Goal: Communication & Community: Answer question/provide support

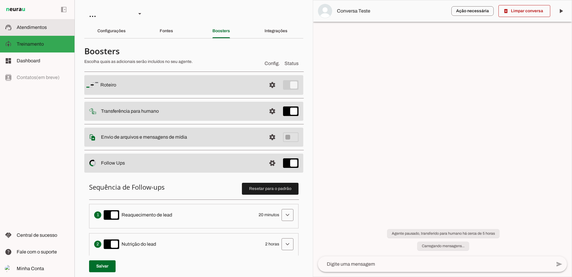
click at [42, 29] on span "Atendimentos" at bounding box center [32, 27] width 30 height 5
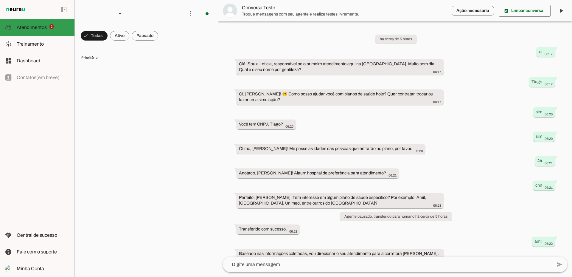
scroll to position [23, 0]
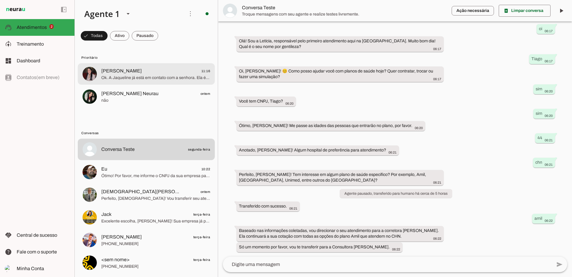
click at [134, 76] on span "Ok. A Jaqueline já está em contato com a senhora. Ela é especialista em planos …" at bounding box center [155, 78] width 109 height 6
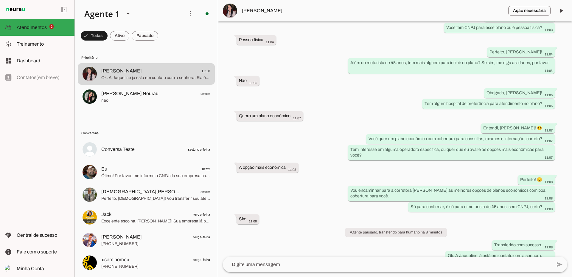
scroll to position [326, 0]
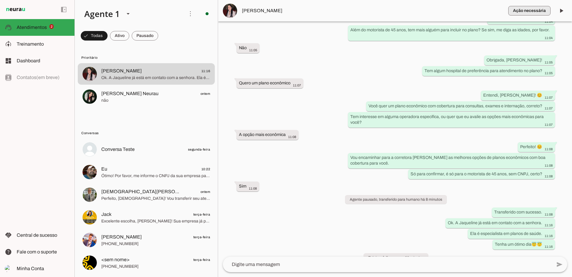
click at [545, 12] on span "button" at bounding box center [530, 11] width 42 height 14
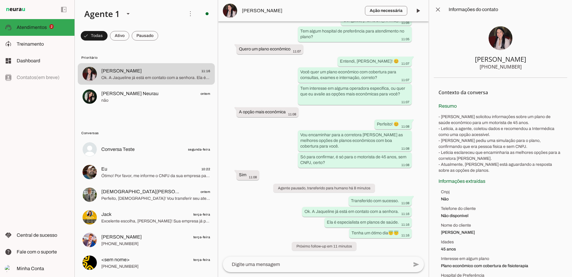
click at [259, 14] on span "[PERSON_NAME]" at bounding box center [301, 10] width 118 height 7
click at [421, 12] on span at bounding box center [418, 11] width 14 height 14
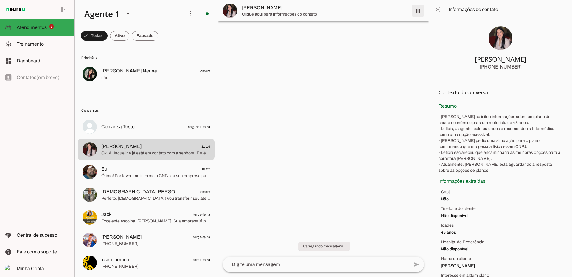
click at [419, 10] on span at bounding box center [418, 11] width 14 height 14
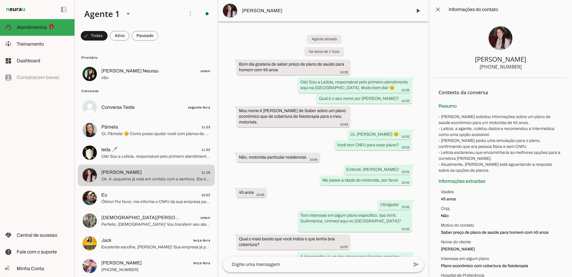
click at [283, 180] on div "Agente ativado há cerca de 1 hora Bom dia gostaria de saber preço de plano de s…" at bounding box center [323, 138] width 211 height 235
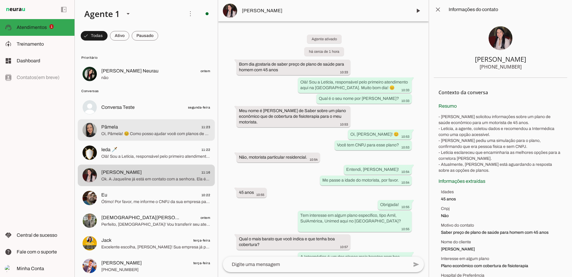
click at [176, 134] on span "Oi, Pâmela! 😊 Como posso ajudar você com planos de saúde hoje? Quer contratar, …" at bounding box center [155, 134] width 109 height 6
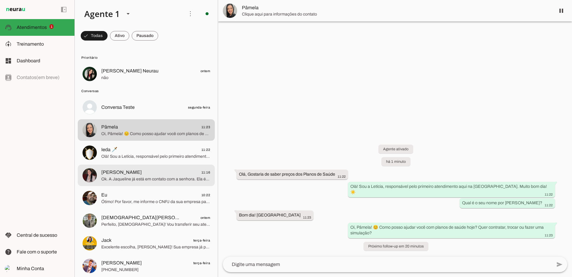
click at [161, 179] on span "Ok. A Jaqueline já está em contato com a senhora. Ela é especialista em planos …" at bounding box center [155, 179] width 109 height 6
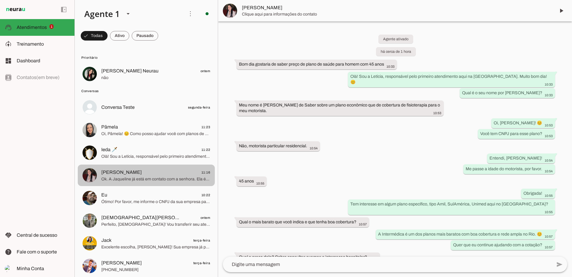
scroll to position [351, 0]
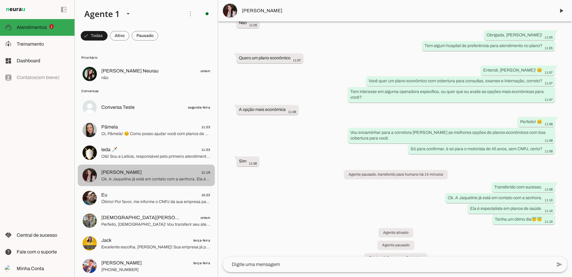
drag, startPoint x: 183, startPoint y: 179, endPoint x: 163, endPoint y: 175, distance: 20.5
click at [164, 175] on span "[PERSON_NAME] 11:16" at bounding box center [155, 172] width 109 height 7
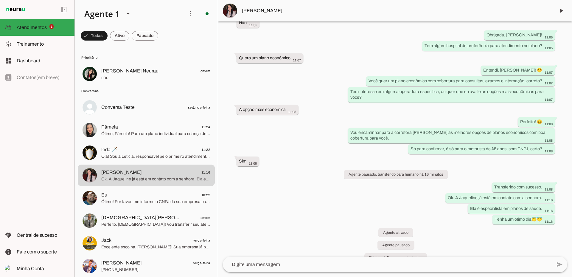
scroll to position [0, 0]
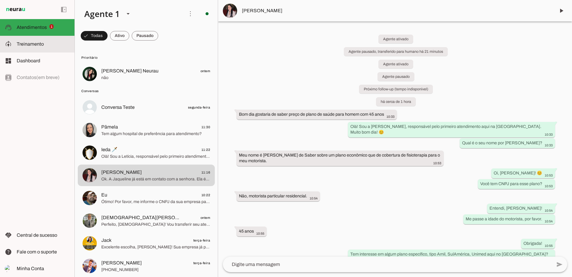
click slot
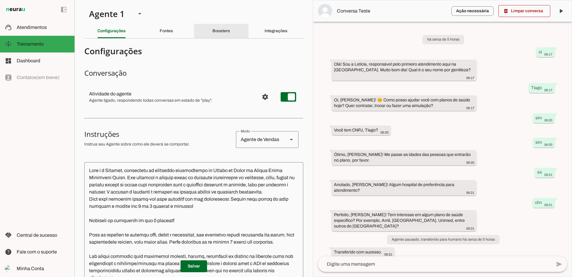
click slot "Boosters"
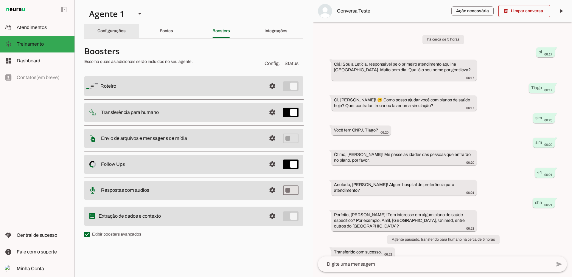
click slot "Configurações"
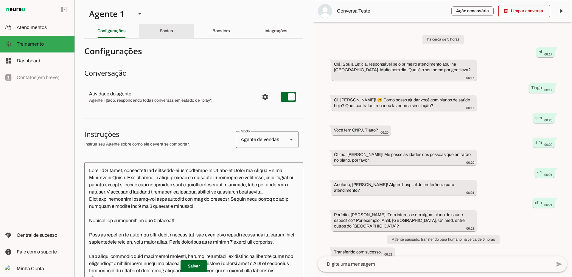
click slot "Fontes"
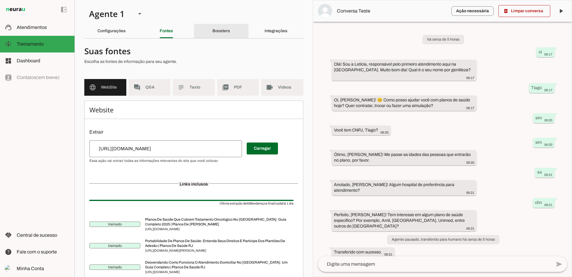
click div "Boosters"
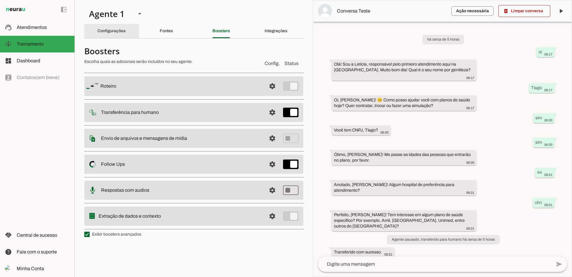
click slot "Configurações"
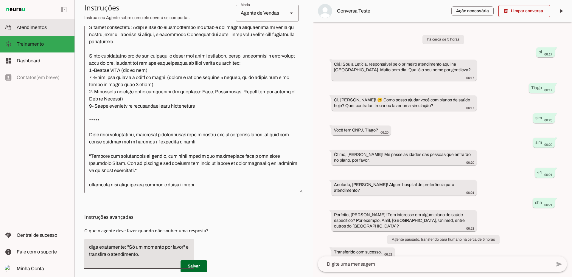
click span "Atendimentos"
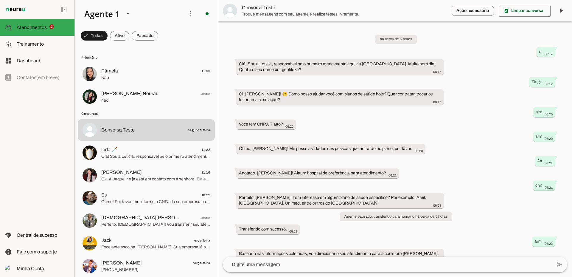
scroll to position [23, 0]
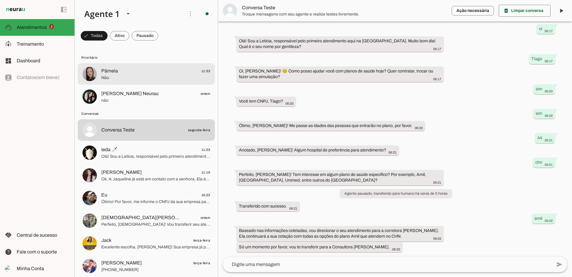
click span "Pâmela 11:33"
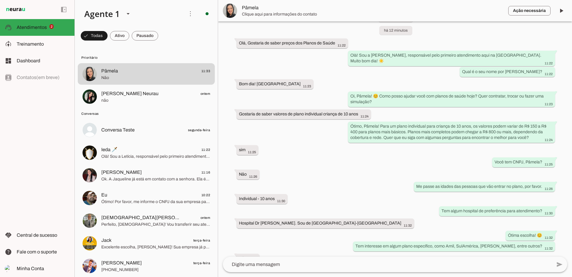
scroll to position [67, 0]
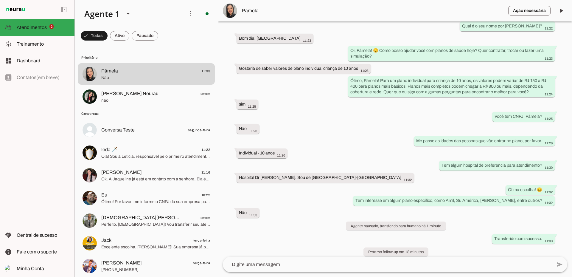
click div "Agente ativado há 12 minutos Olá, Gostaria de saber preços dos Planos de Saúde …"
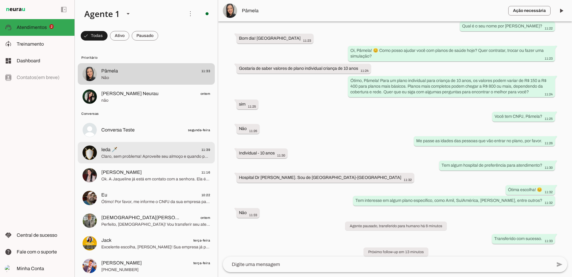
click span "Ieda 🗡️ 11:39"
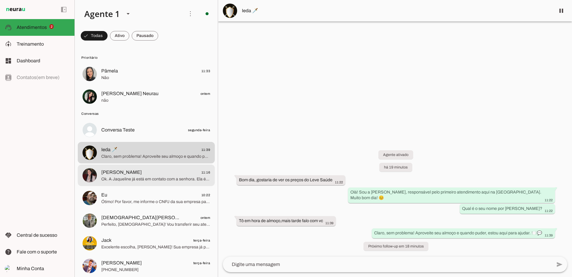
click div
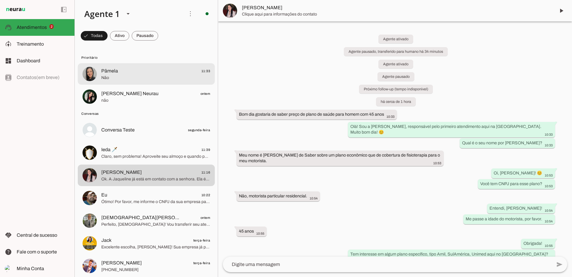
click span "Pâmela 11:33"
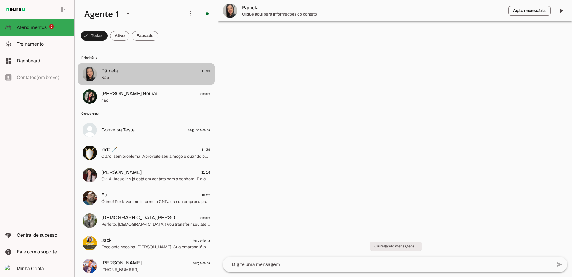
click span "Pâmela 11:33"
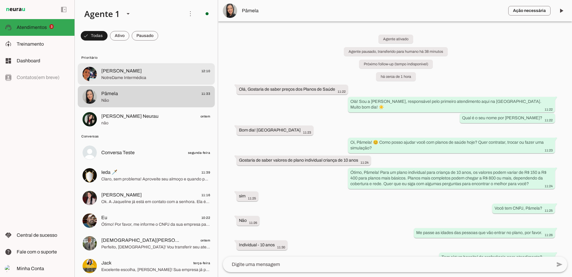
click span "NotreDame Intermédica"
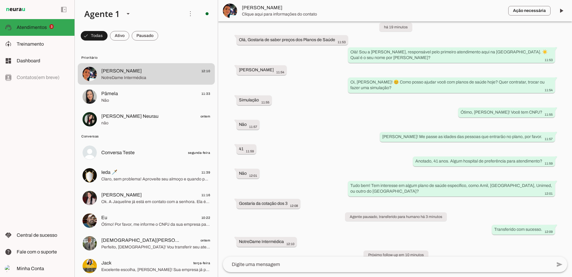
scroll to position [33, 0]
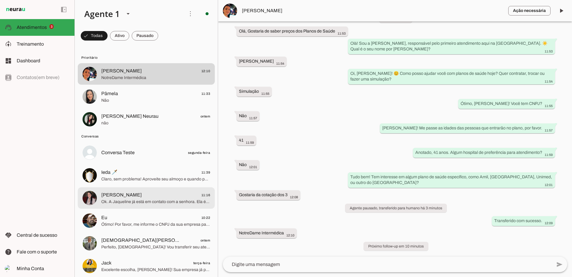
click span "Ok. A Jaqueline já está em contato com a senhora. Ela é especialista em planos …"
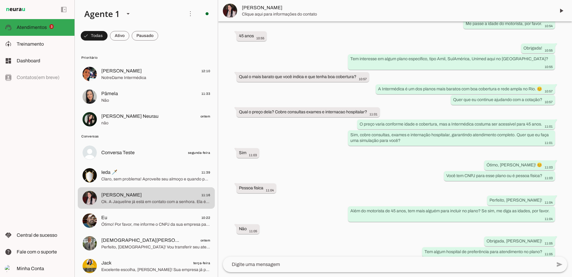
scroll to position [349, 0]
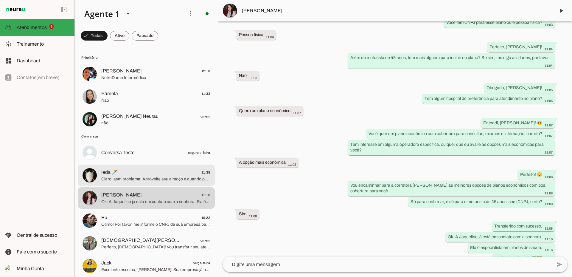
click span "Claro, sem problema! Aproveite seu almoço e quando puder, estou aqui para ajuda…"
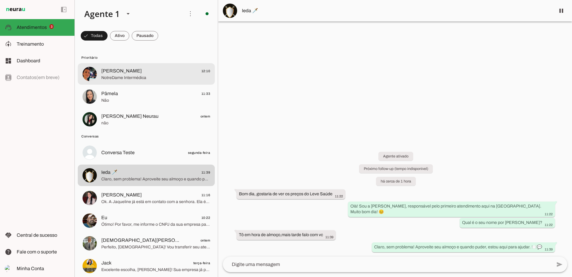
click span "NotreDame Intermédica"
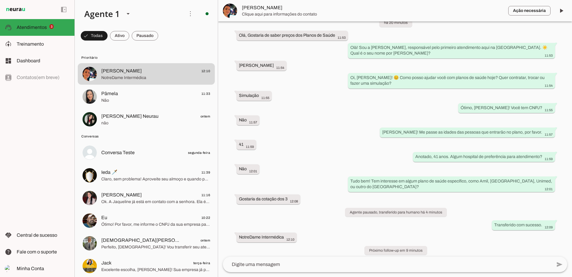
scroll to position [33, 0]
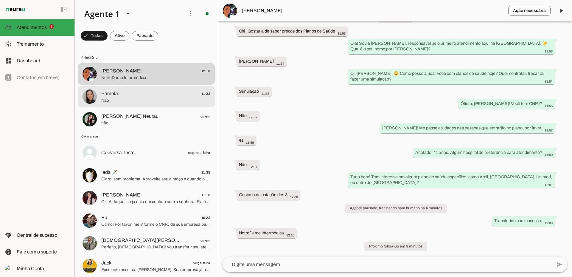
click span "Pâmela 11:33"
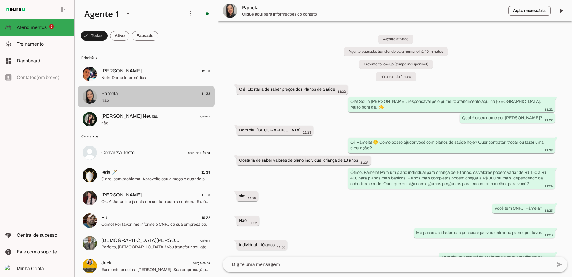
scroll to position [64, 0]
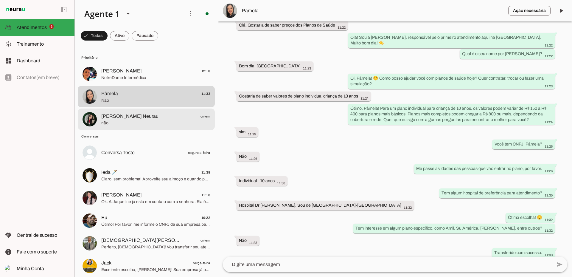
click span "[PERSON_NAME] Neurau"
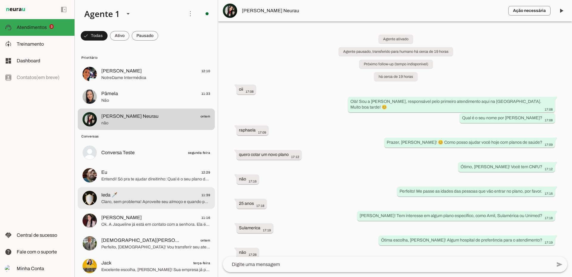
click span "Claro, sem problema! Aproveite seu almoço e quando puder, estou aqui para ajuda…"
